Goal: Task Accomplishment & Management: Manage account settings

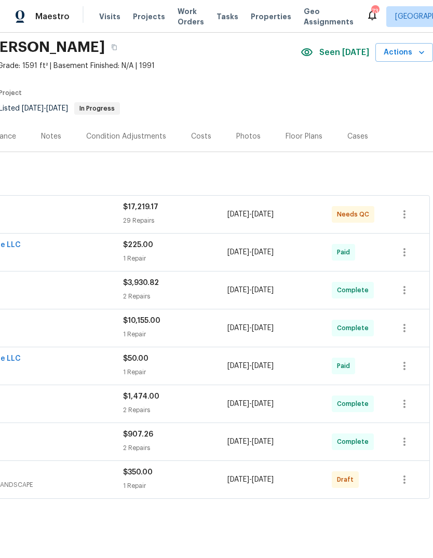
scroll to position [36, 154]
click at [407, 481] on icon "button" at bounding box center [404, 479] width 12 height 12
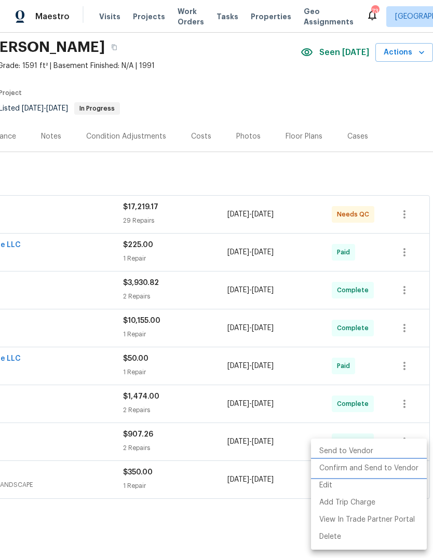
click at [398, 471] on li "Confirm and Send to Vendor" at bounding box center [369, 468] width 116 height 17
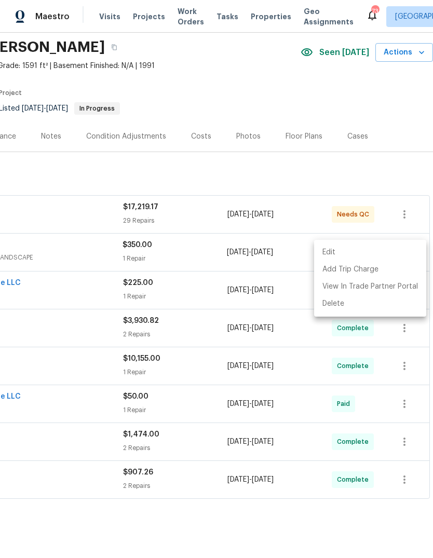
click at [291, 514] on div at bounding box center [216, 279] width 433 height 558
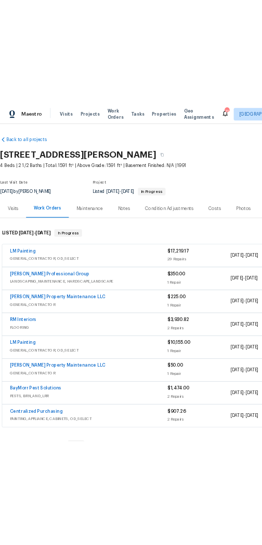
scroll to position [0, 0]
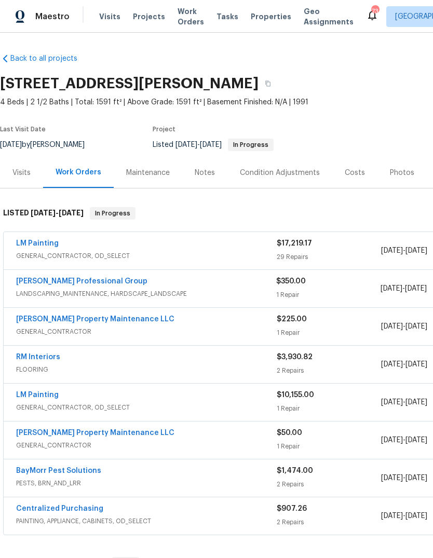
click at [52, 284] on link "[PERSON_NAME] Professional Group" at bounding box center [81, 281] width 131 height 7
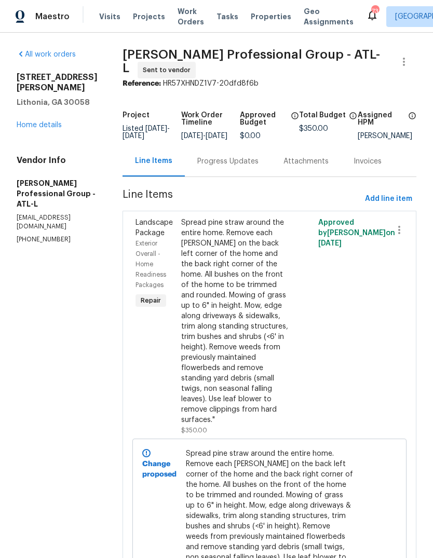
click at [240, 176] on div "Progress Updates" at bounding box center [228, 161] width 86 height 31
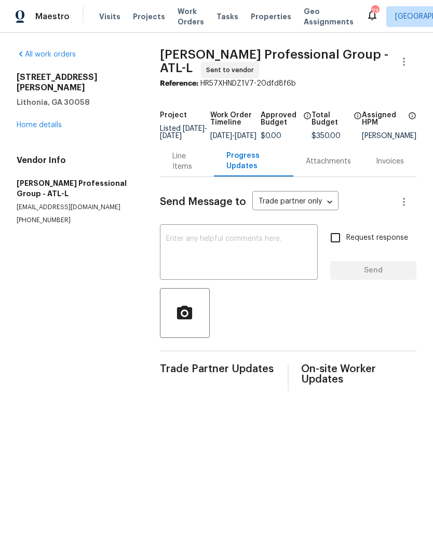
click at [299, 270] on textarea at bounding box center [238, 253] width 145 height 36
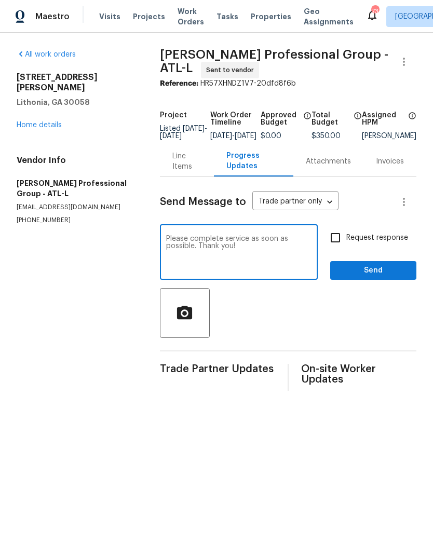
type textarea "Please complete service as soon as possible. Thank you!"
click at [384, 277] on span "Send" at bounding box center [373, 270] width 70 height 13
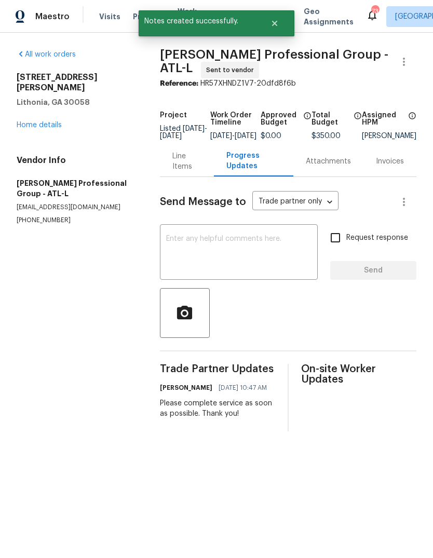
click at [38, 121] on link "Home details" at bounding box center [39, 124] width 45 height 7
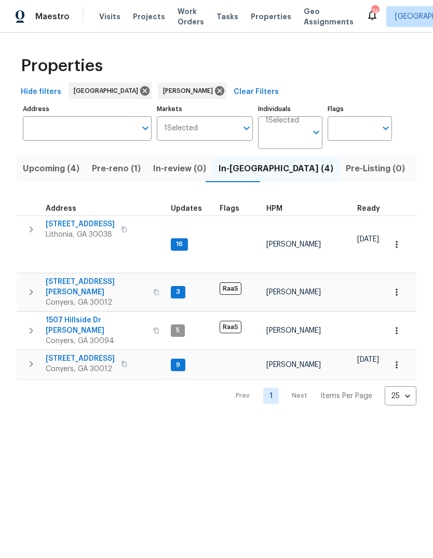
click at [102, 165] on span "Pre-reno (1)" at bounding box center [116, 168] width 49 height 15
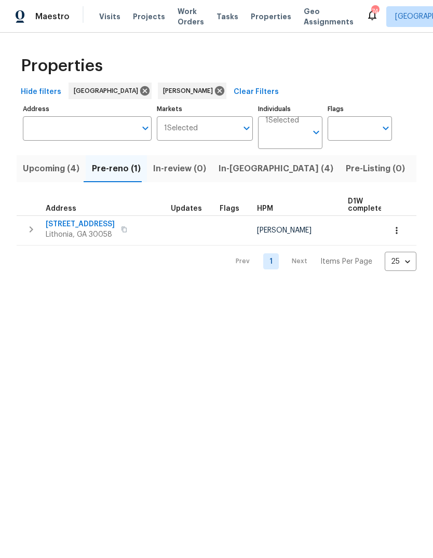
click at [69, 228] on span "3034 Stonebridge Creek Dr" at bounding box center [80, 224] width 69 height 10
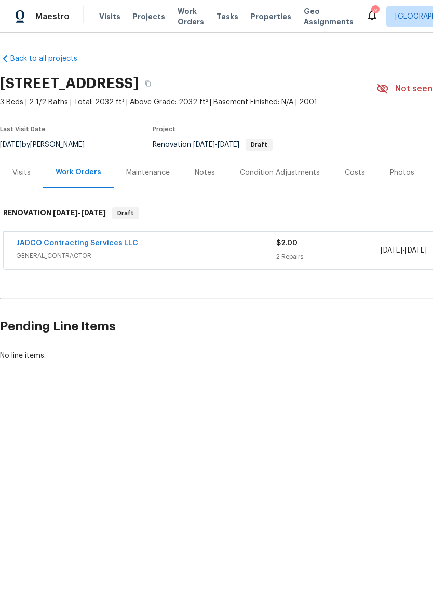
click at [350, 171] on div "Costs" at bounding box center [355, 173] width 20 height 10
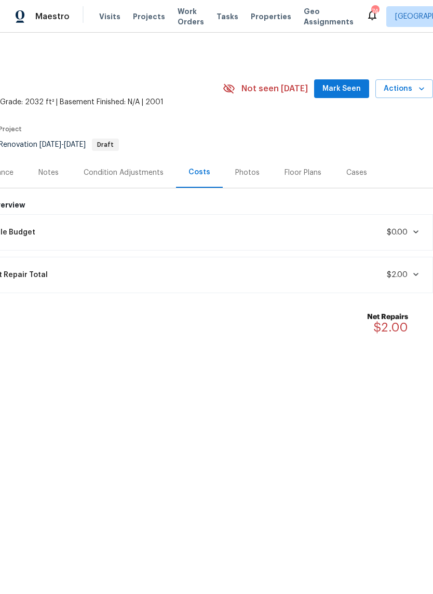
scroll to position [0, 154]
click at [133, 178] on div "Condition Adjustments" at bounding box center [124, 173] width 80 height 10
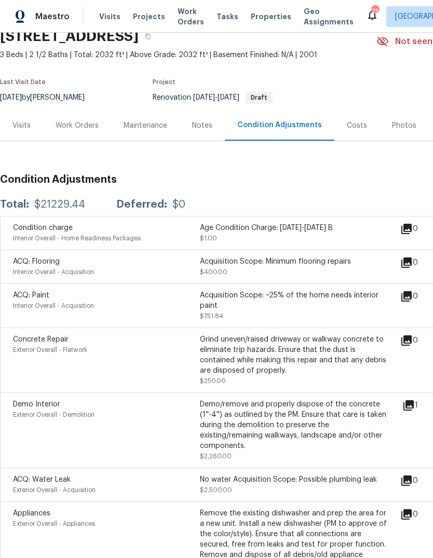
scroll to position [47, 0]
click at [213, 122] on div "Notes" at bounding box center [202, 125] width 45 height 31
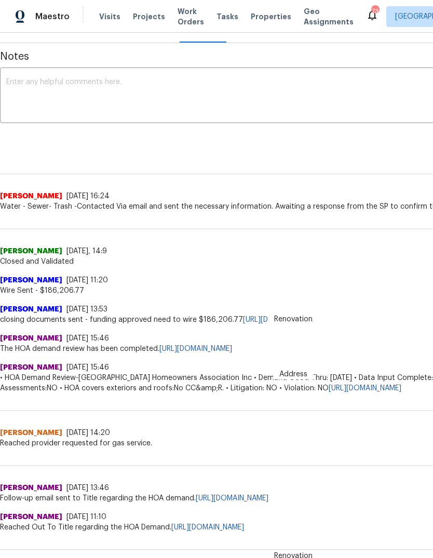
scroll to position [144, 0]
